Goal: Transaction & Acquisition: Purchase product/service

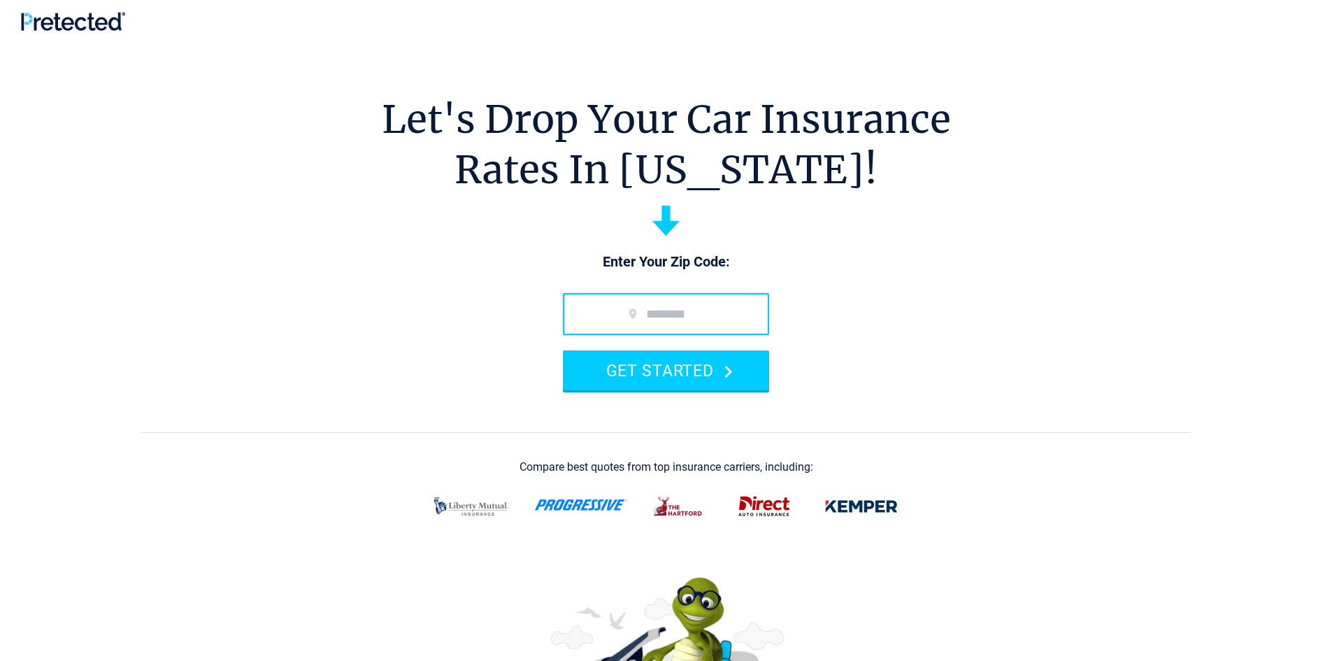
click at [653, 306] on input "zip code" at bounding box center [666, 314] width 206 height 42
type input "*****"
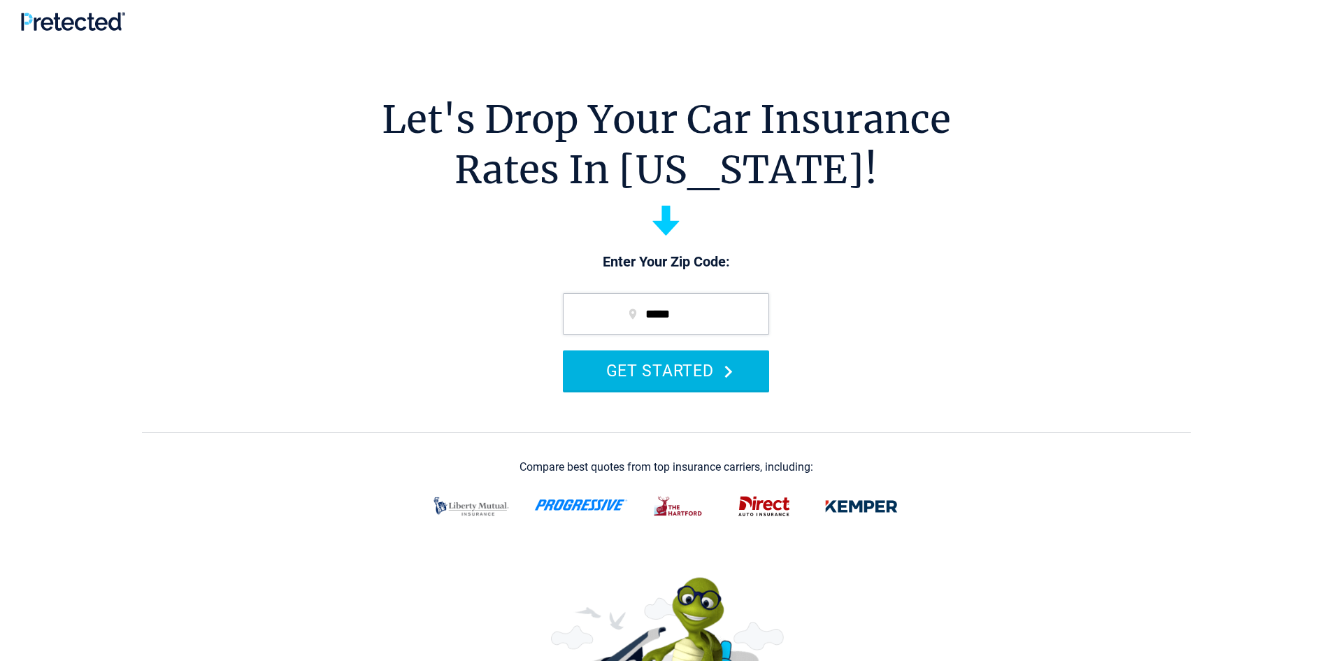
click at [642, 373] on button "GET STARTED" at bounding box center [666, 370] width 206 height 40
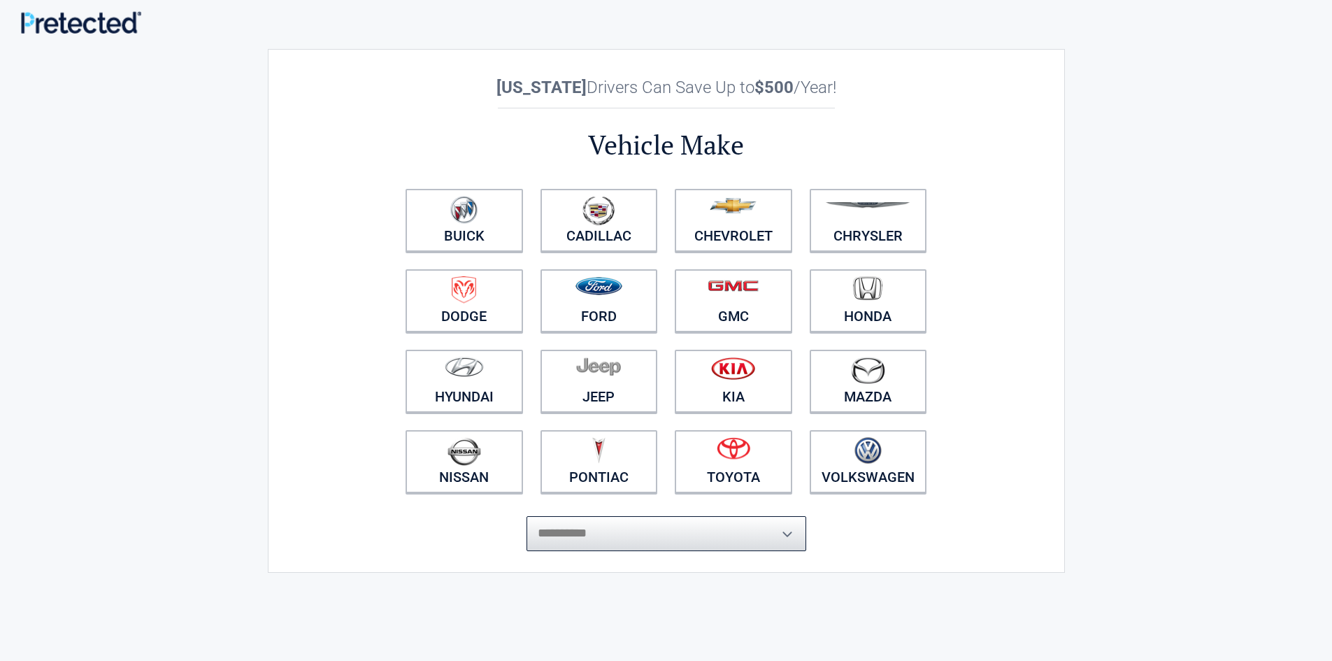
click at [703, 532] on select "**********" at bounding box center [666, 533] width 280 height 35
